Goal: Navigation & Orientation: Find specific page/section

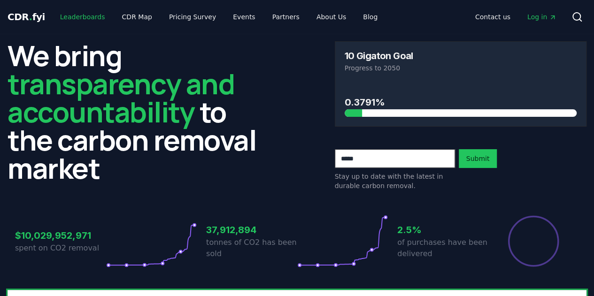
click at [92, 16] on link "Leaderboards" at bounding box center [83, 16] width 60 height 17
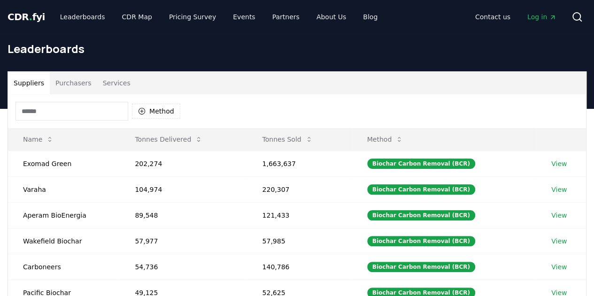
click at [24, 19] on span "CDR . fyi" at bounding box center [27, 16] width 38 height 11
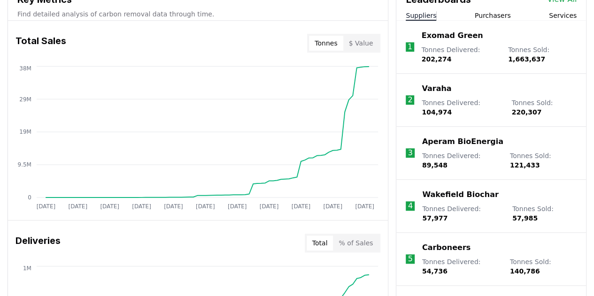
scroll to position [363, 0]
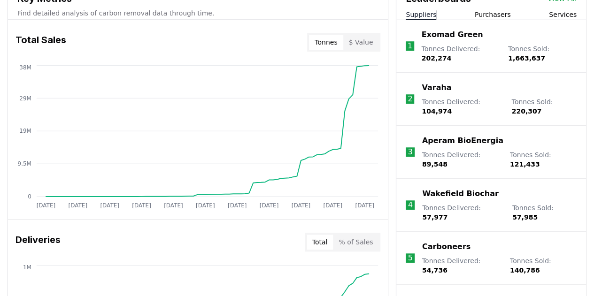
click at [366, 35] on button "$ Value" at bounding box center [361, 42] width 36 height 15
click at [334, 47] on button "Tonnes" at bounding box center [326, 42] width 34 height 15
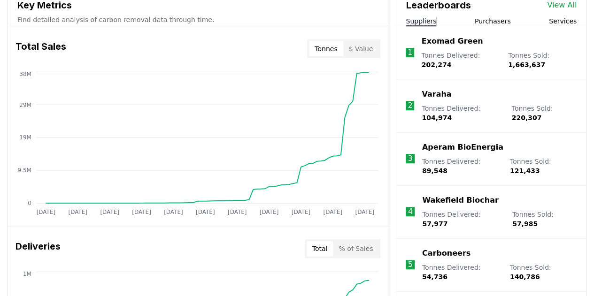
scroll to position [357, 0]
click at [499, 18] on button "Purchasers" at bounding box center [493, 20] width 36 height 9
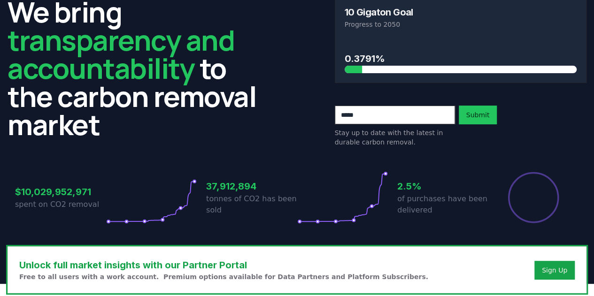
scroll to position [0, 0]
